Goal: Transaction & Acquisition: Purchase product/service

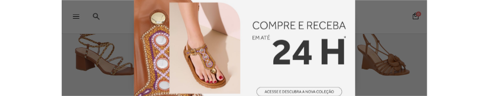
scroll to position [49, 0]
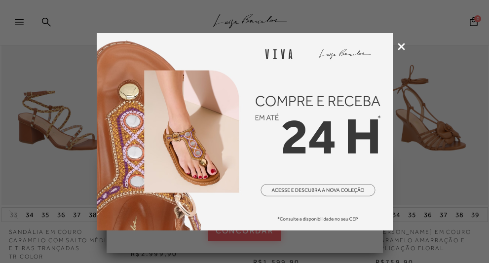
click at [398, 45] on icon at bounding box center [400, 46] width 7 height 7
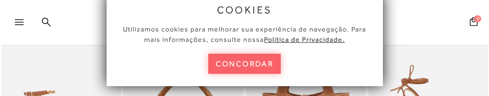
click at [268, 75] on div "cookies Utilizamos cookies para melhorar sua experiência de navegação. Para mai…" at bounding box center [245, 40] width 276 height 94
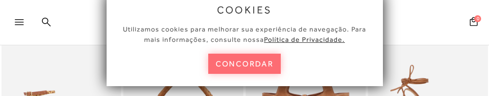
click at [267, 67] on button "concordar" at bounding box center [244, 64] width 73 height 20
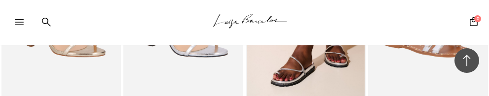
scroll to position [1233, 0]
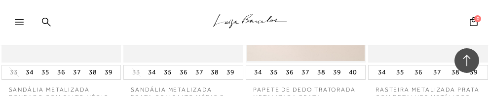
click at [462, 60] on icon at bounding box center [466, 60] width 13 height 13
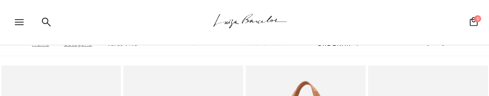
scroll to position [0, 0]
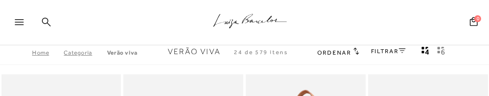
click at [42, 20] on icon at bounding box center [46, 21] width 9 height 9
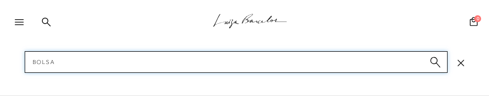
type input "bolsa"
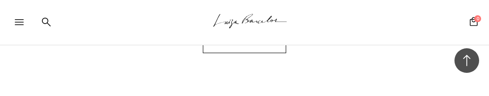
scroll to position [888, 0]
